Goal: Information Seeking & Learning: Check status

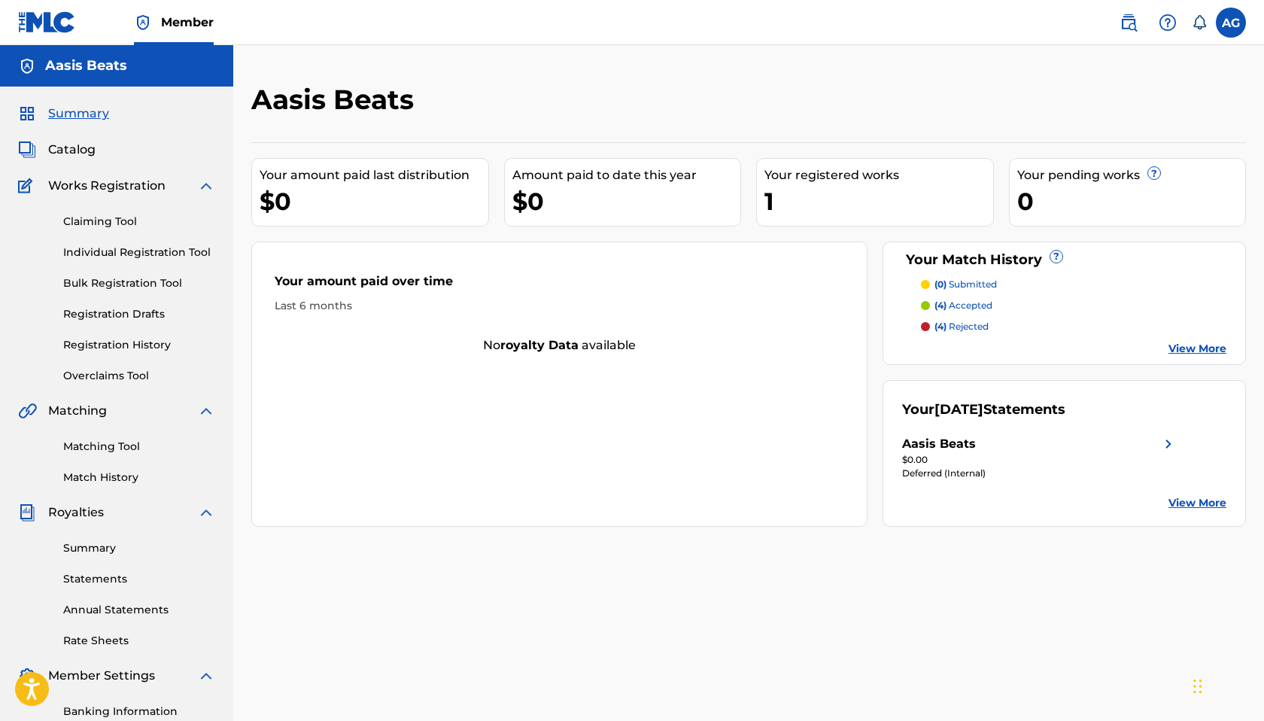
click at [168, 346] on link "Registration History" at bounding box center [139, 345] width 152 height 16
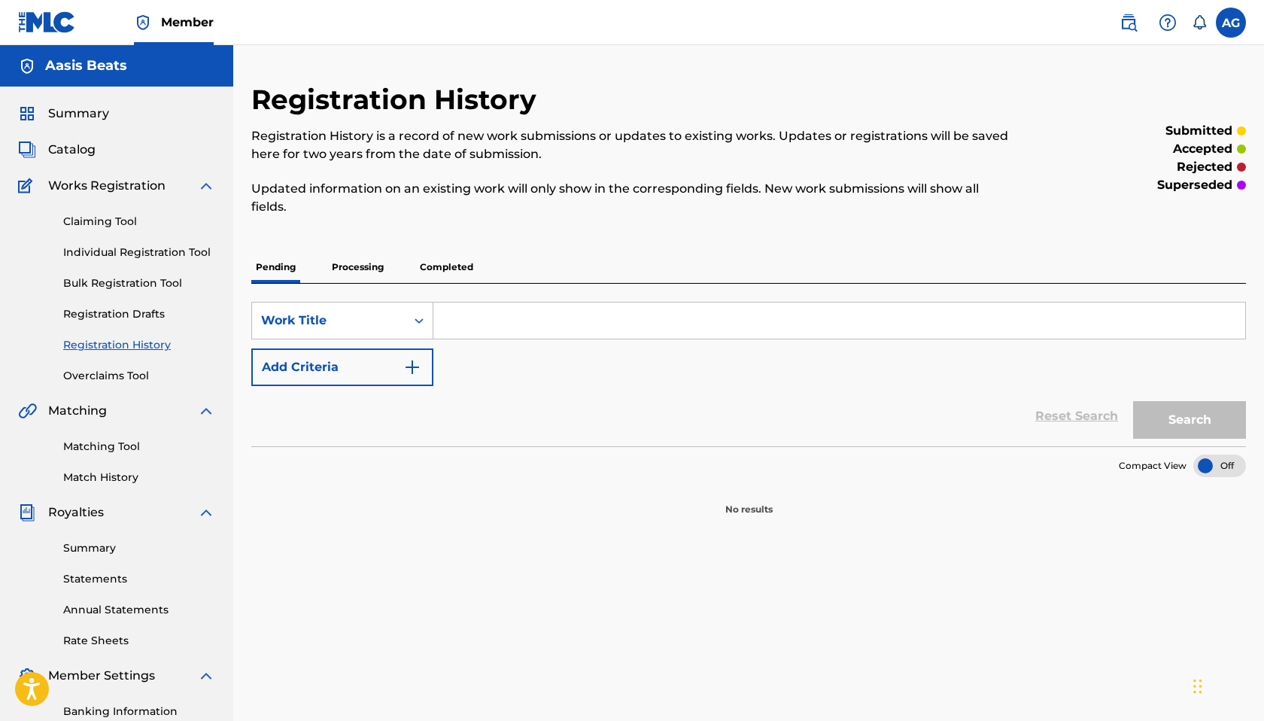
click at [376, 256] on p "Processing" at bounding box center [357, 267] width 61 height 32
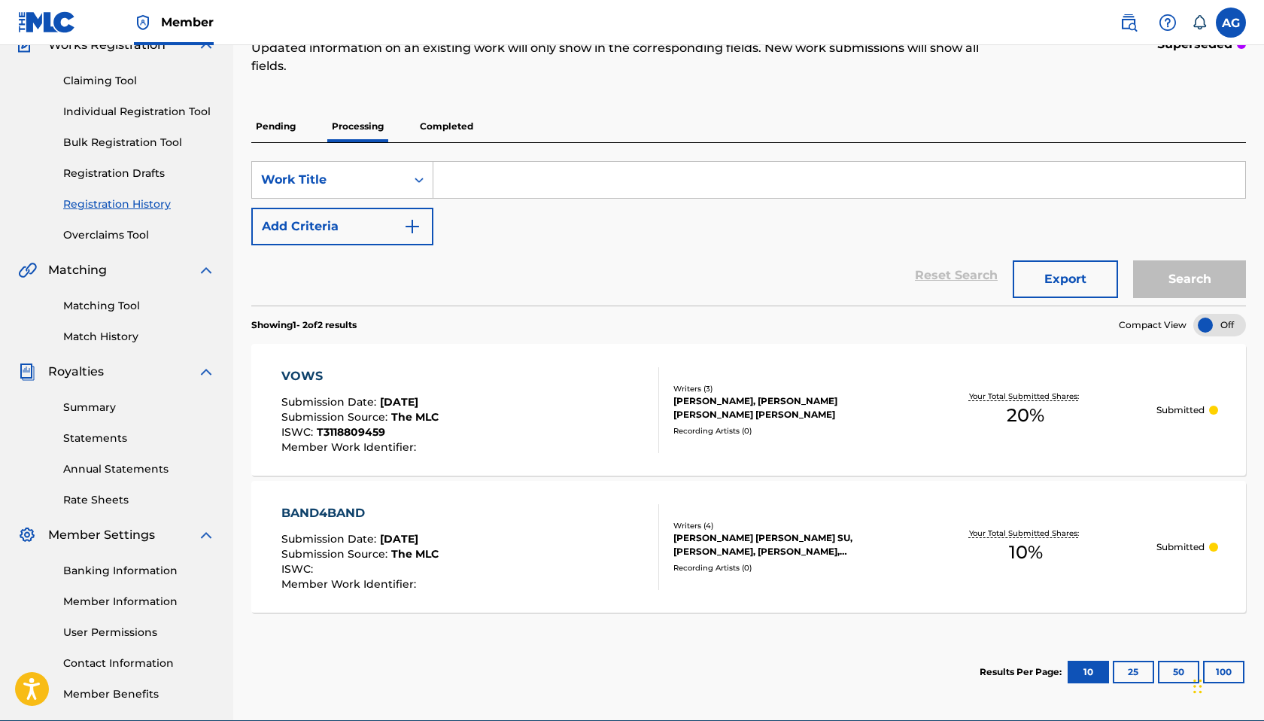
scroll to position [112, 0]
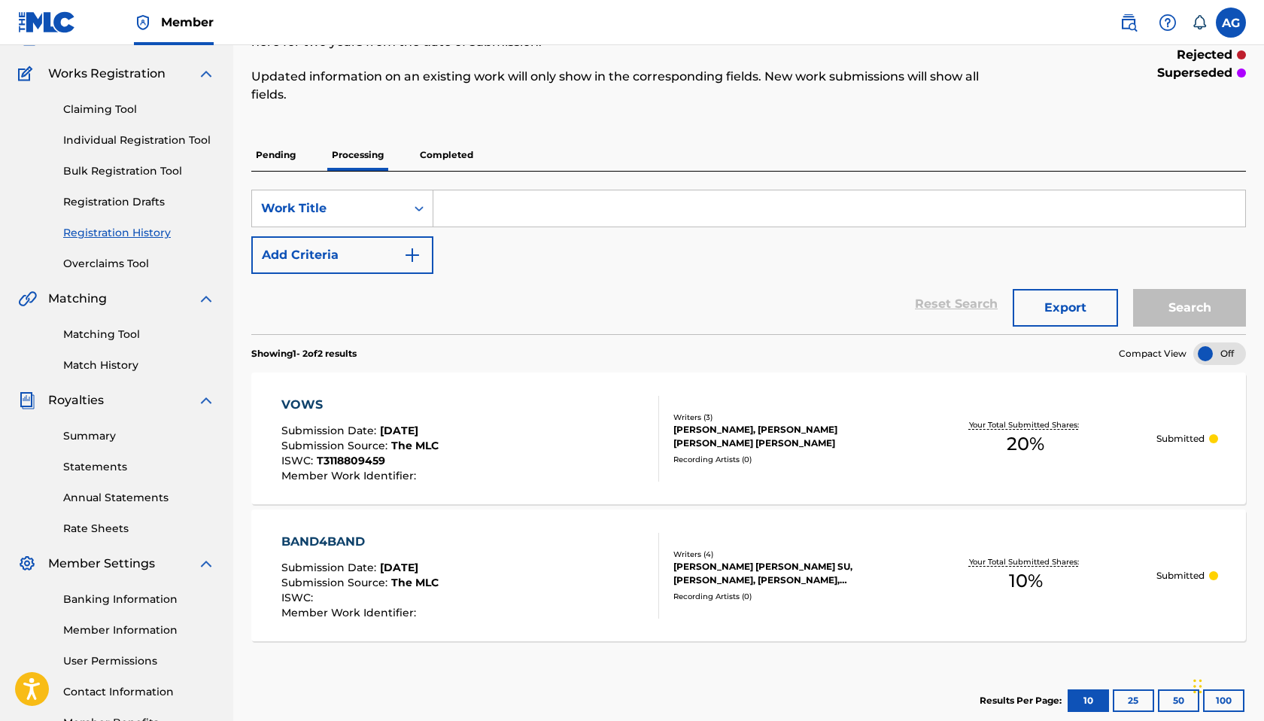
click at [450, 160] on p "Completed" at bounding box center [446, 155] width 62 height 32
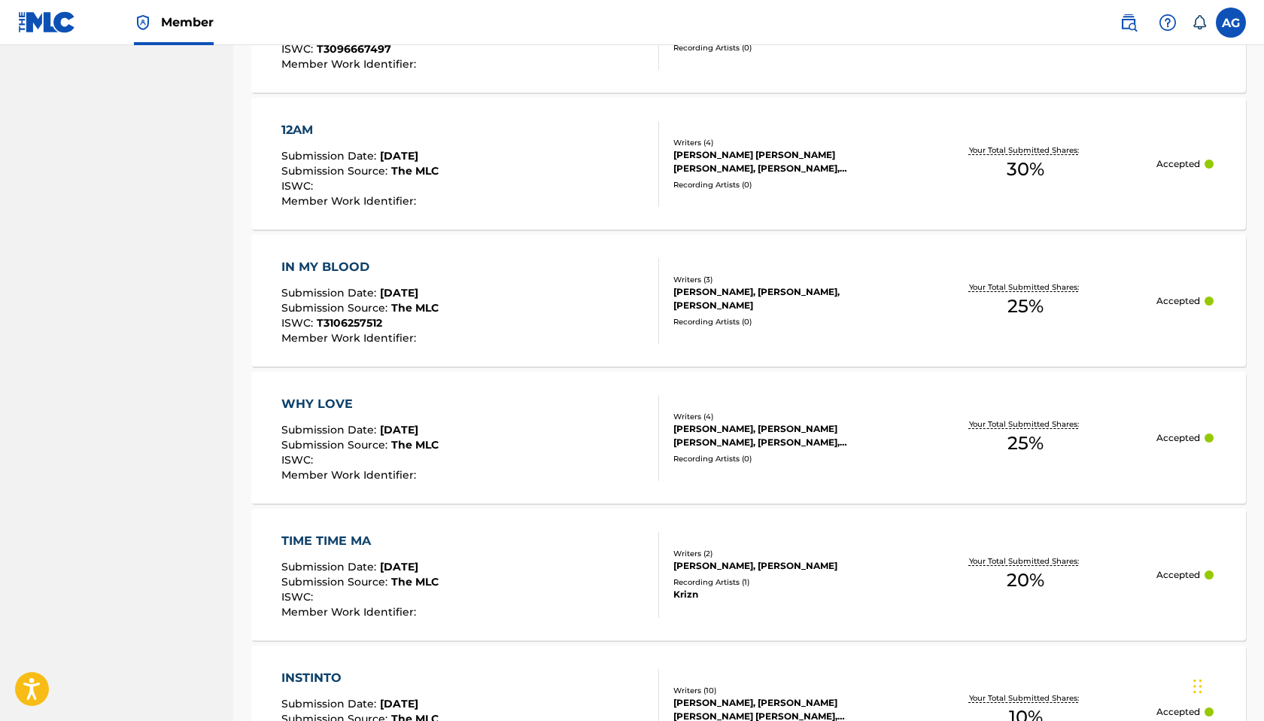
scroll to position [1306, 0]
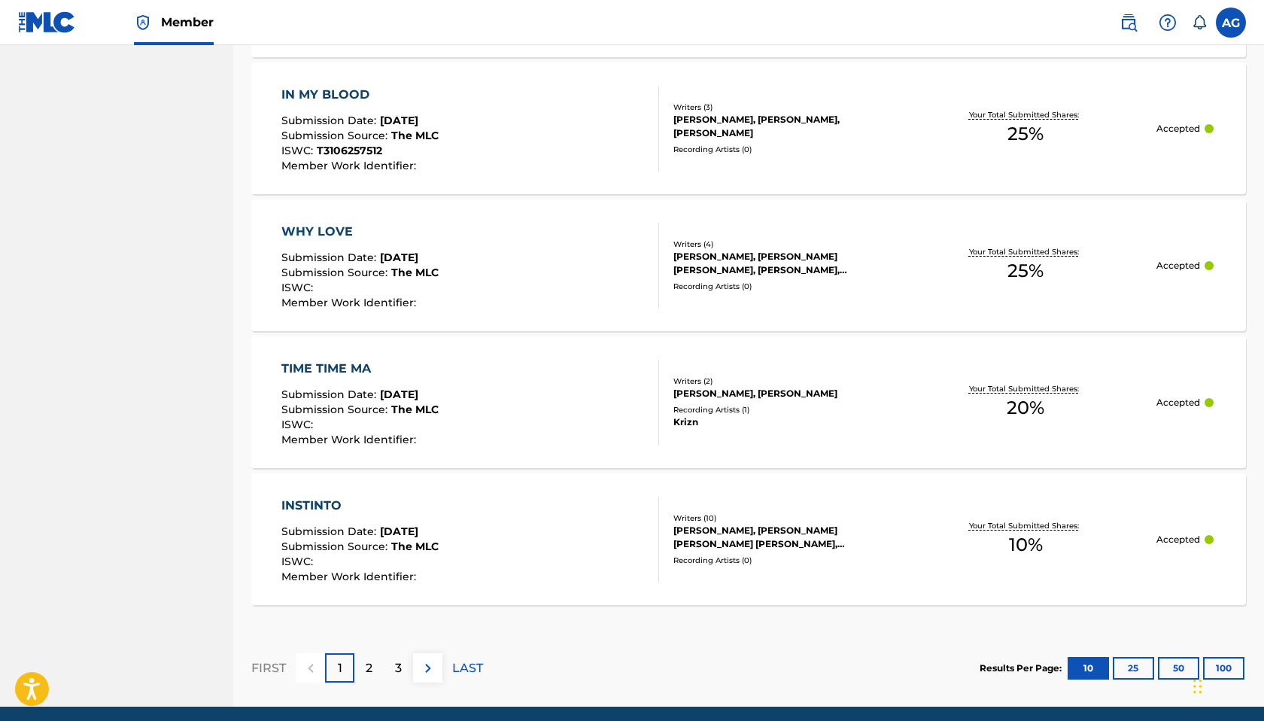
click at [374, 666] on div "2" at bounding box center [368, 667] width 29 height 29
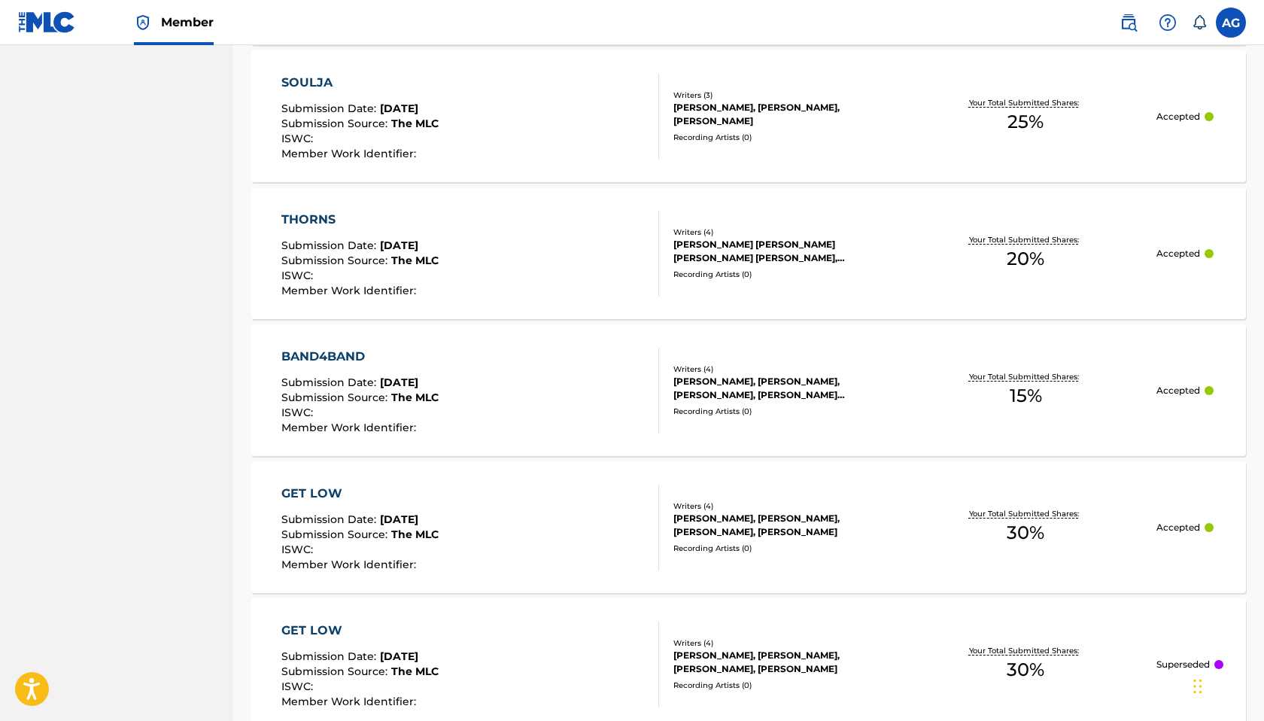
scroll to position [1364, 0]
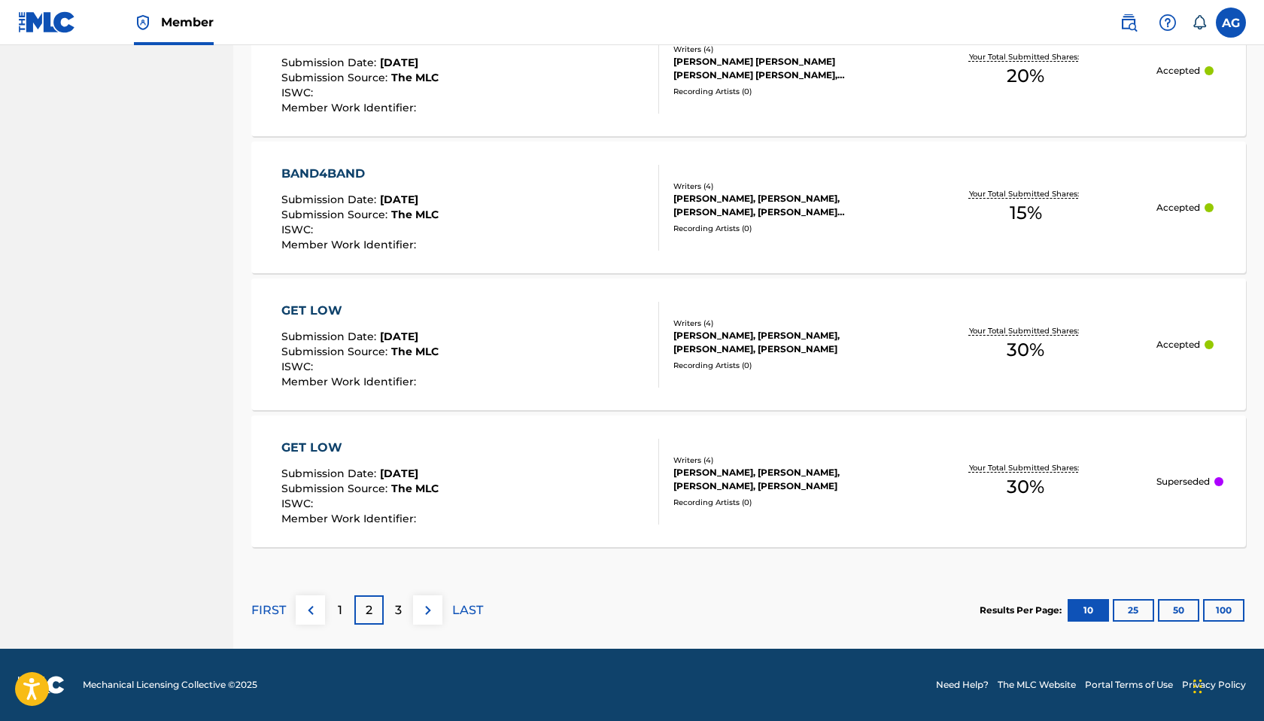
click at [395, 619] on div "3" at bounding box center [398, 609] width 29 height 29
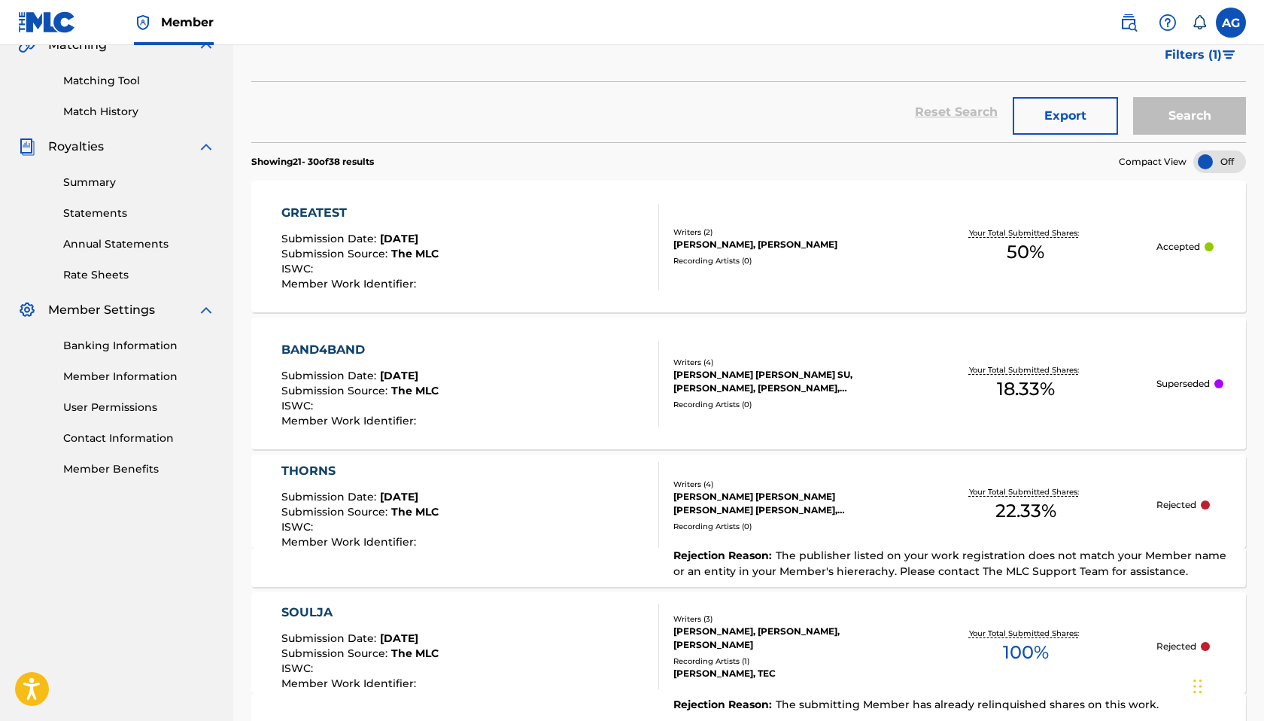
scroll to position [0, 0]
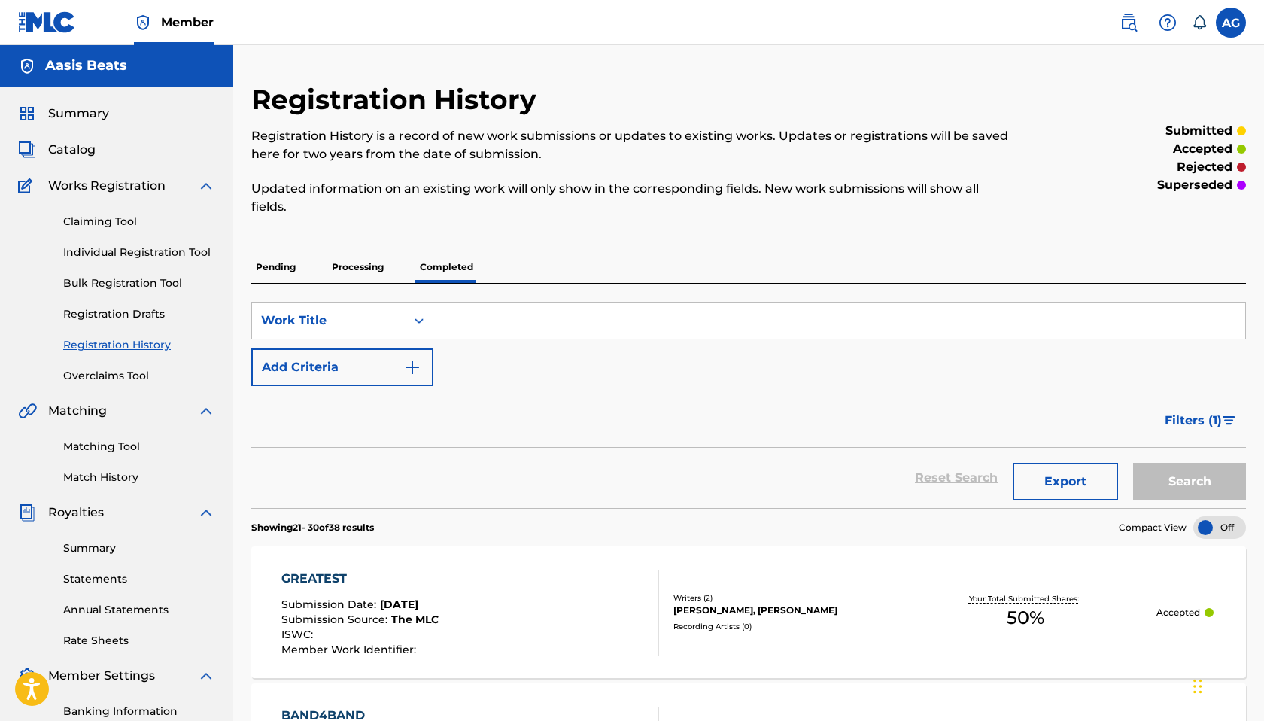
click at [103, 112] on span "Summary" at bounding box center [78, 114] width 61 height 18
